Goal: Use online tool/utility: Utilize a website feature to perform a specific function

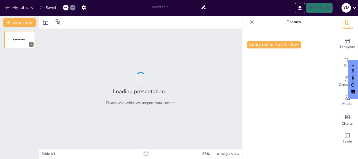
type input "Auditoría Forense para Prevención y Detección de Fraudes en el Pago de Reclamaci"
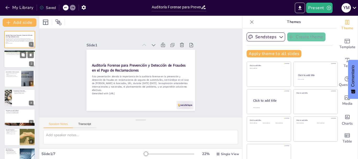
click at [22, 59] on div at bounding box center [19, 59] width 31 height 18
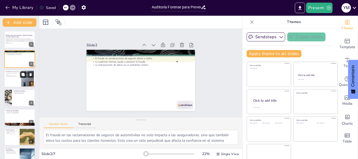
click at [25, 76] on button at bounding box center [23, 74] width 6 height 6
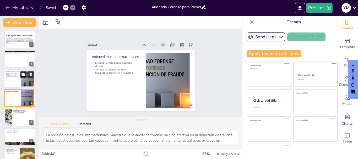
scroll to position [5, 0]
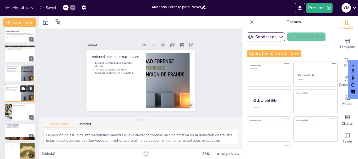
click at [24, 91] on button at bounding box center [23, 89] width 6 height 6
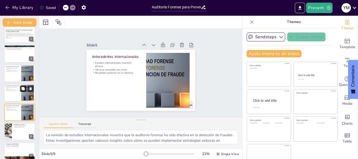
scroll to position [25, 0]
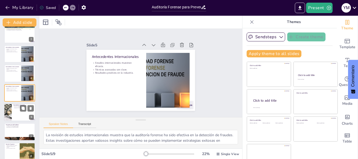
click at [13, 109] on div at bounding box center [19, 112] width 31 height 18
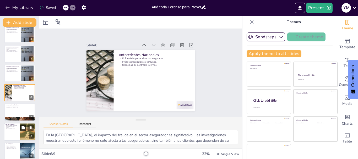
click at [21, 126] on button at bounding box center [23, 127] width 6 height 6
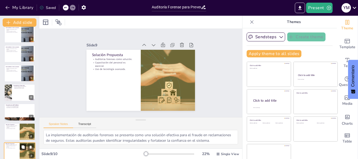
scroll to position [69, 0]
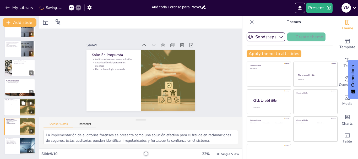
click at [19, 108] on div at bounding box center [19, 107] width 31 height 18
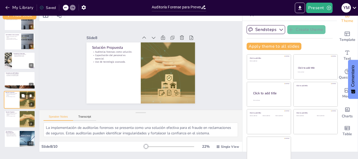
scroll to position [10, 0]
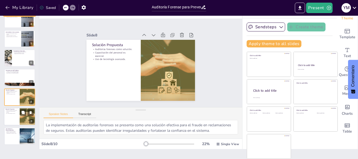
click at [14, 118] on div at bounding box center [19, 117] width 31 height 18
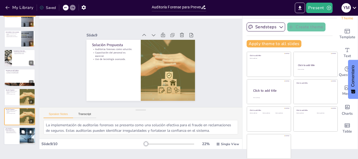
click at [14, 133] on p "Capacitación en ética es crucial." at bounding box center [11, 133] width 13 height 1
type textarea "La auditoría forense se ha demostrado como una herramienta esencial en la lucha…"
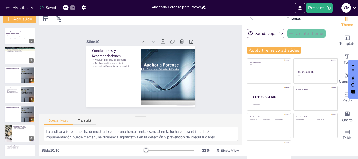
scroll to position [0, 0]
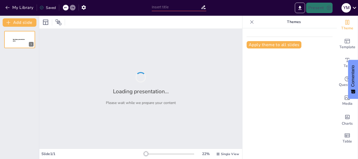
type input "Auditoría Forense para Prevención y Detección de Fraudes en el Pago de Reclamaci"
